Goal: Task Accomplishment & Management: Complete application form

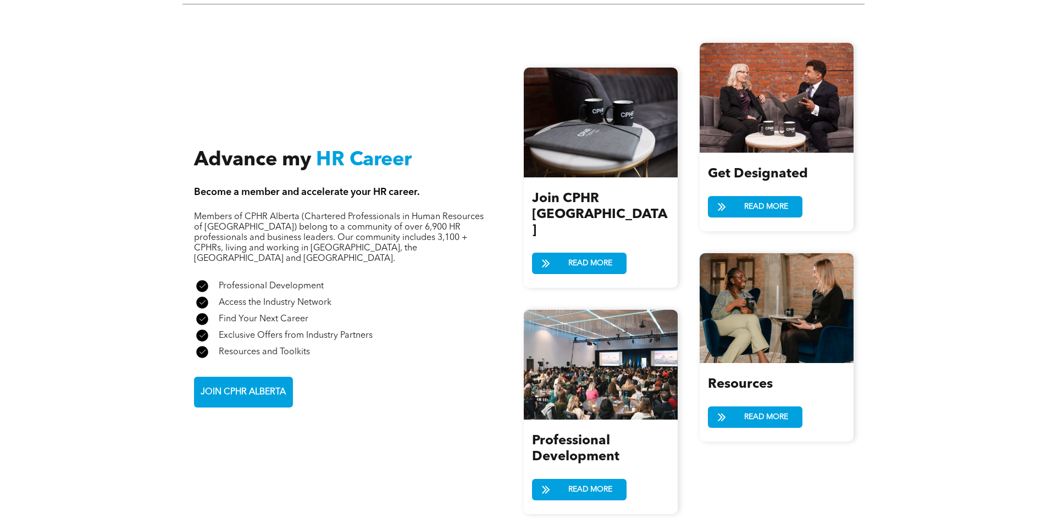
scroll to position [1209, 0]
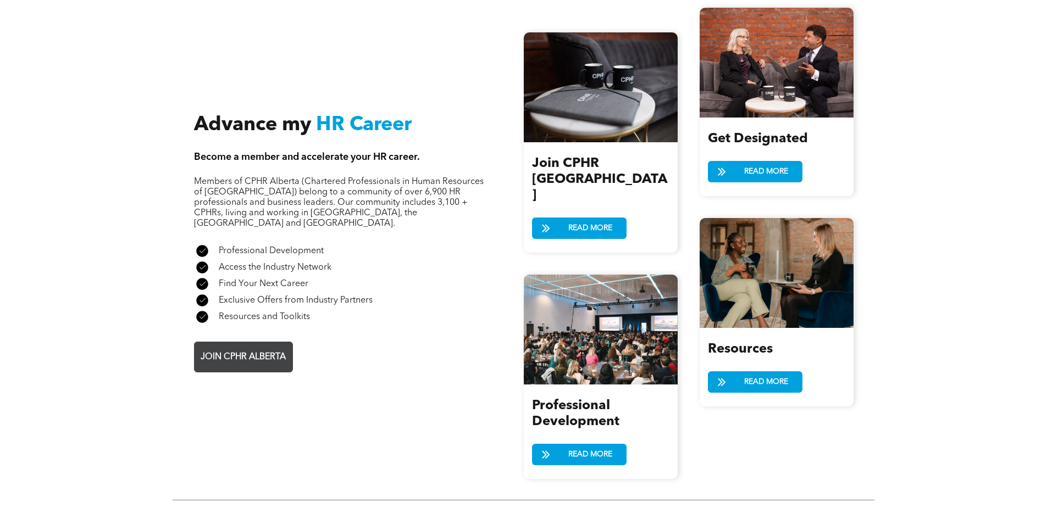
click at [282, 347] on span "JOIN CPHR ALBERTA" at bounding box center [243, 357] width 93 height 21
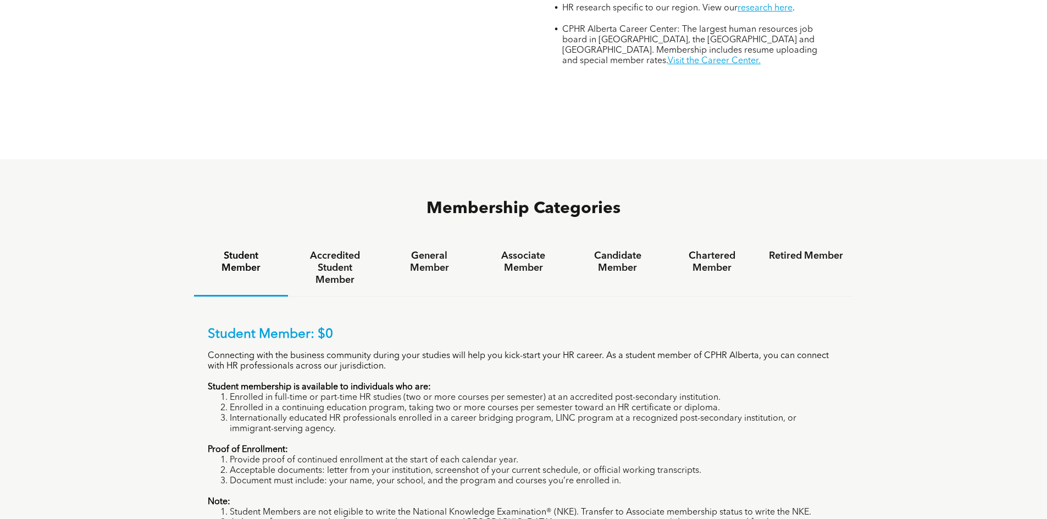
scroll to position [714, 0]
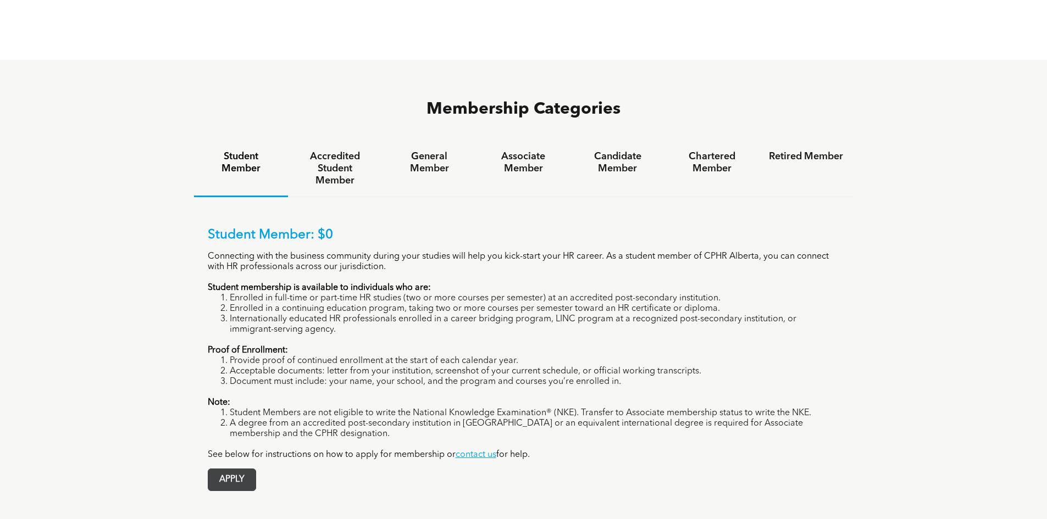
click at [241, 469] on span "APPLY" at bounding box center [231, 479] width 47 height 21
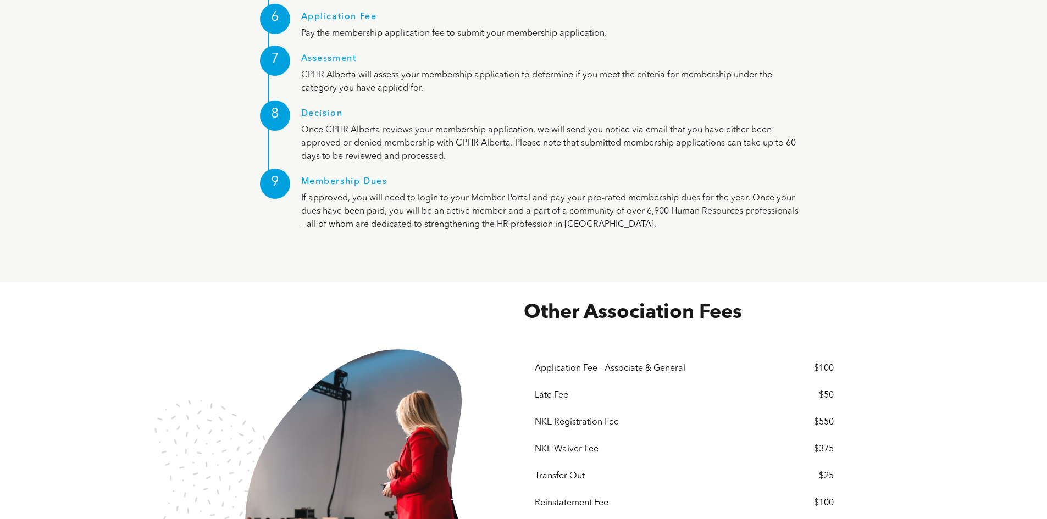
scroll to position [1813, 0]
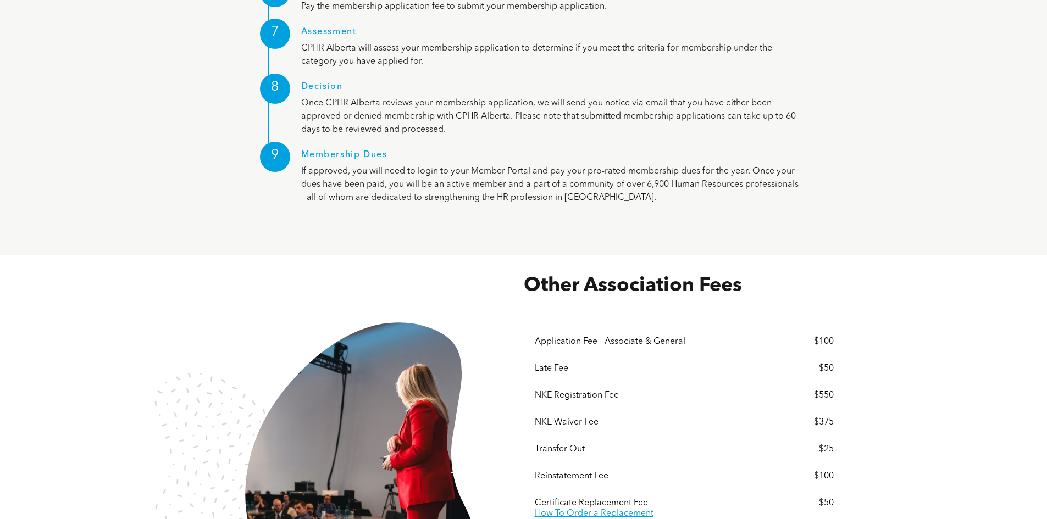
click at [615, 337] on div "Application Fee - Associate & General" at bounding box center [653, 342] width 236 height 10
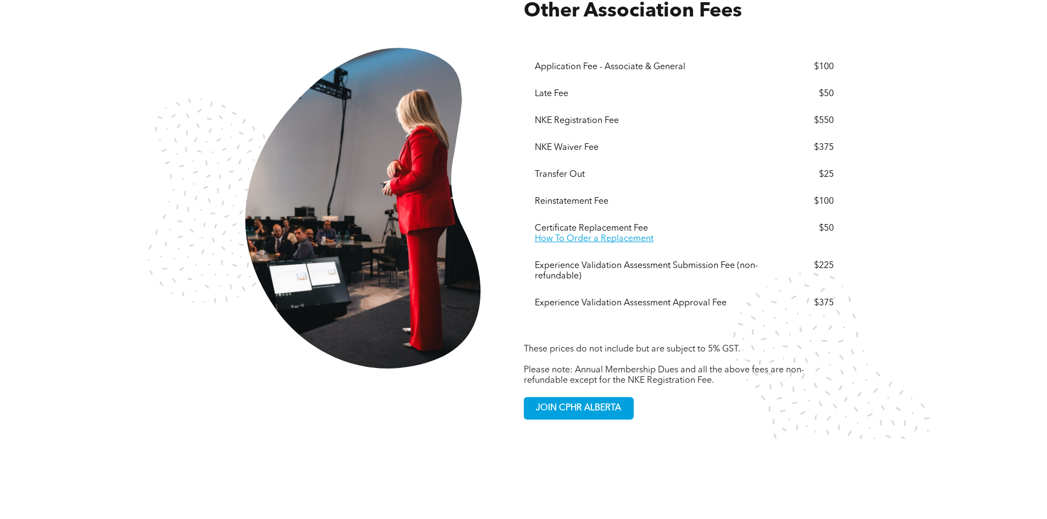
scroll to position [2143, 0]
